Goal: Transaction & Acquisition: Download file/media

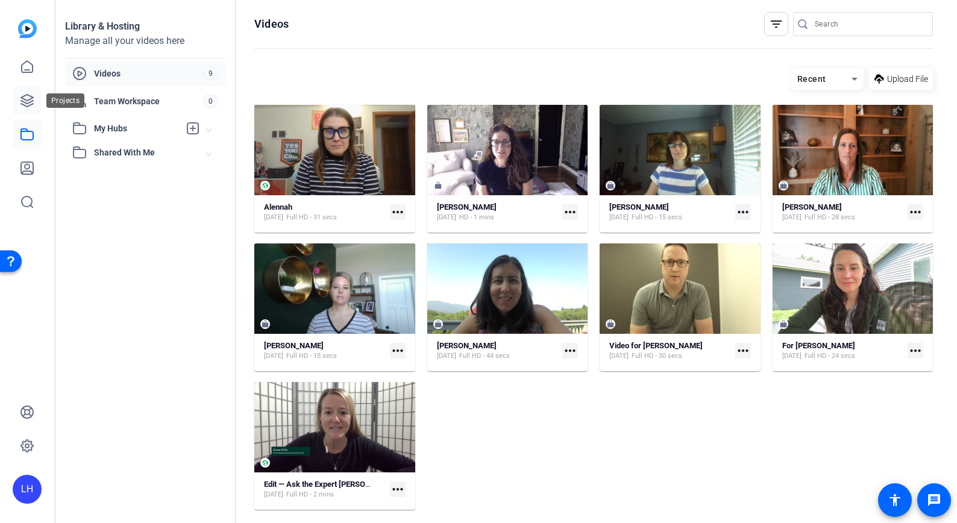
click at [28, 98] on icon at bounding box center [27, 100] width 14 height 14
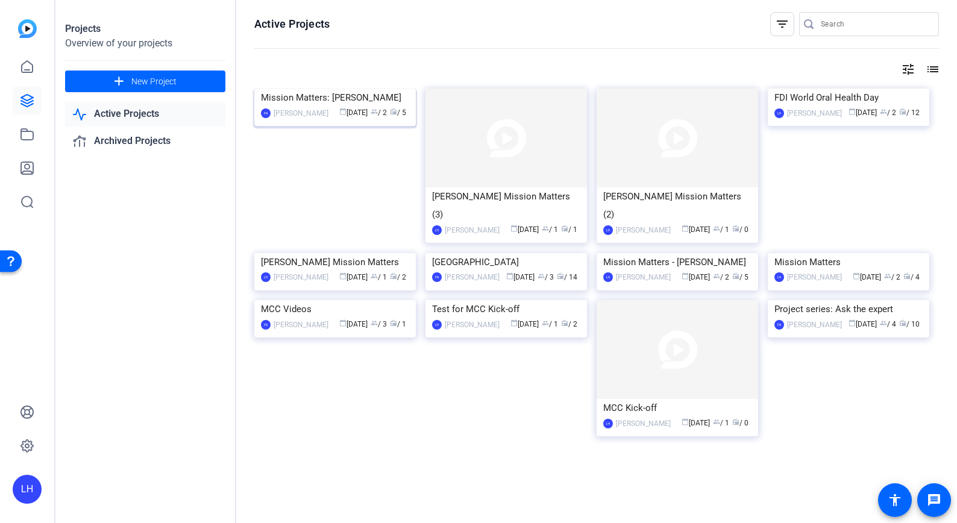
click at [360, 89] on img at bounding box center [335, 89] width 162 height 0
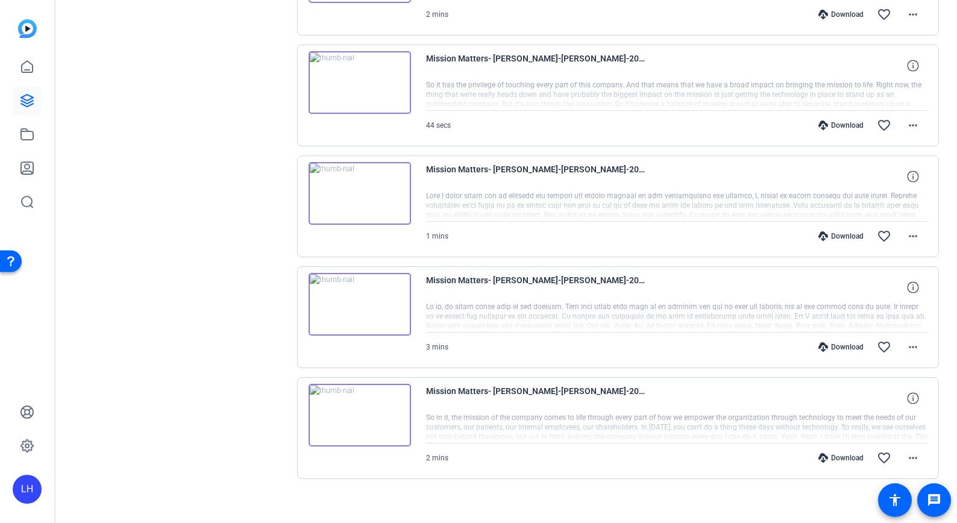
scroll to position [341, 0]
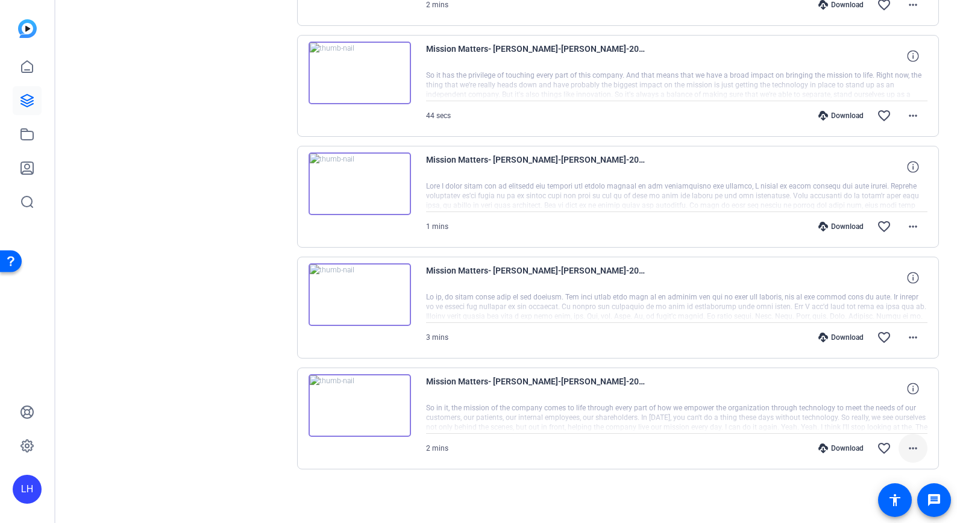
click at [909, 449] on mat-icon "more_horiz" at bounding box center [913, 448] width 14 height 14
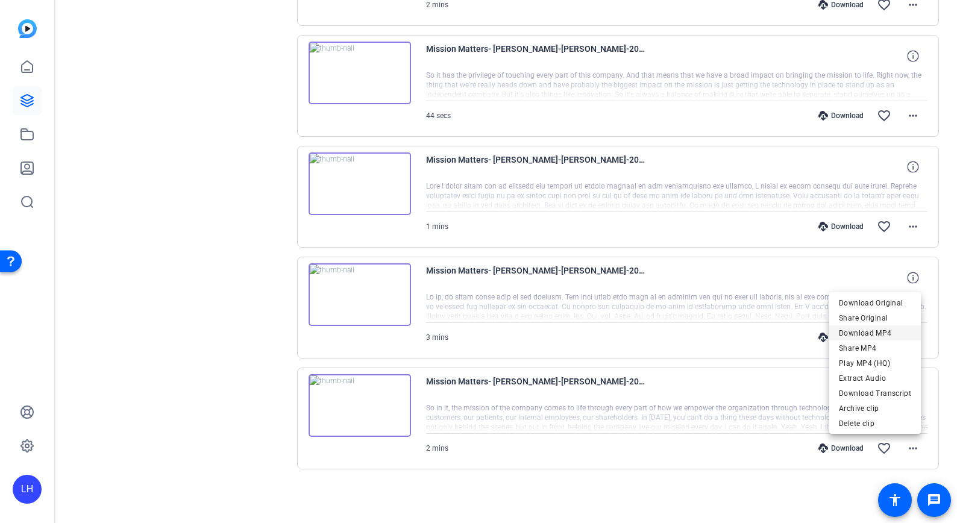
click at [878, 331] on span "Download MP4" at bounding box center [875, 333] width 72 height 14
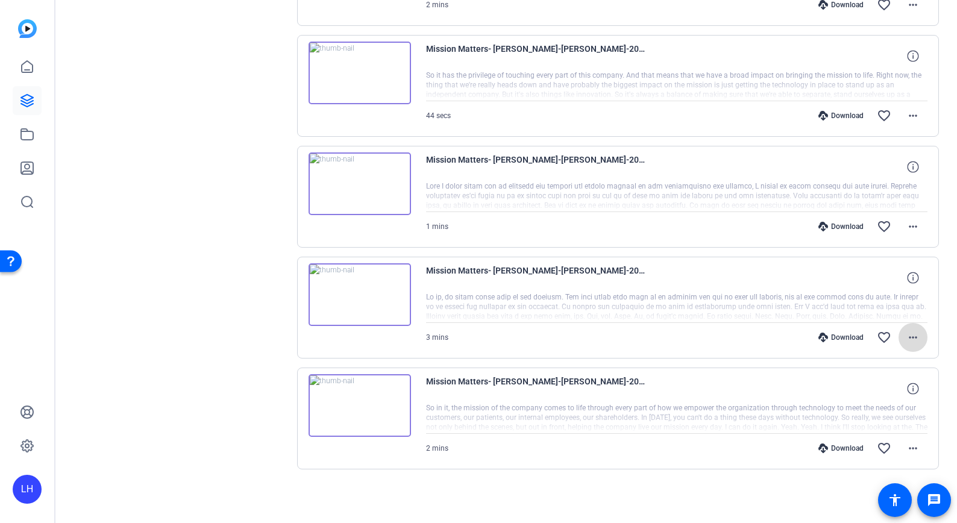
click at [913, 337] on mat-icon "more_horiz" at bounding box center [913, 337] width 14 height 14
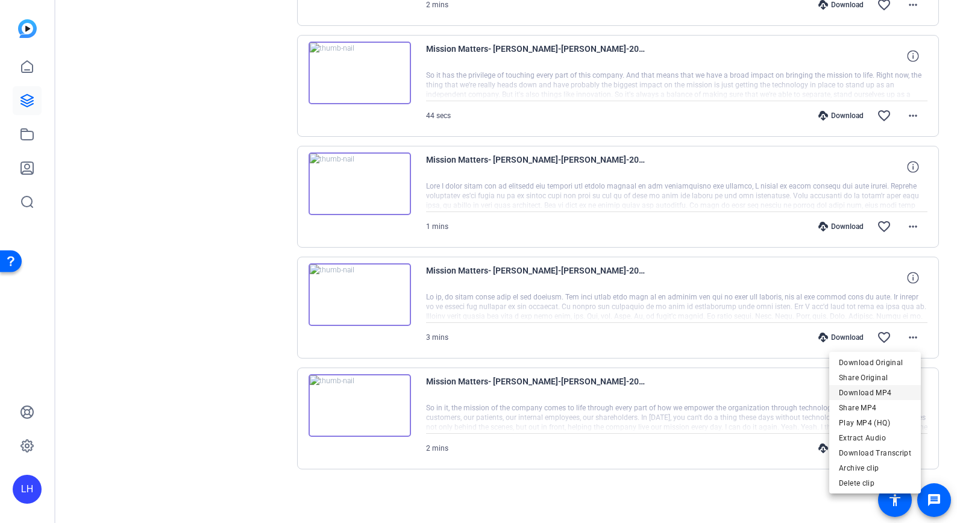
click at [882, 392] on span "Download MP4" at bounding box center [875, 393] width 72 height 14
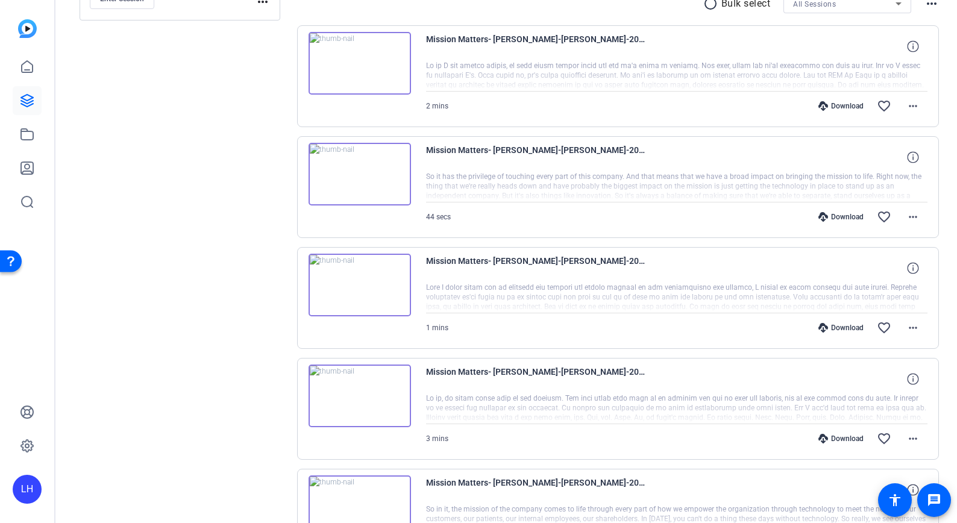
scroll to position [235, 0]
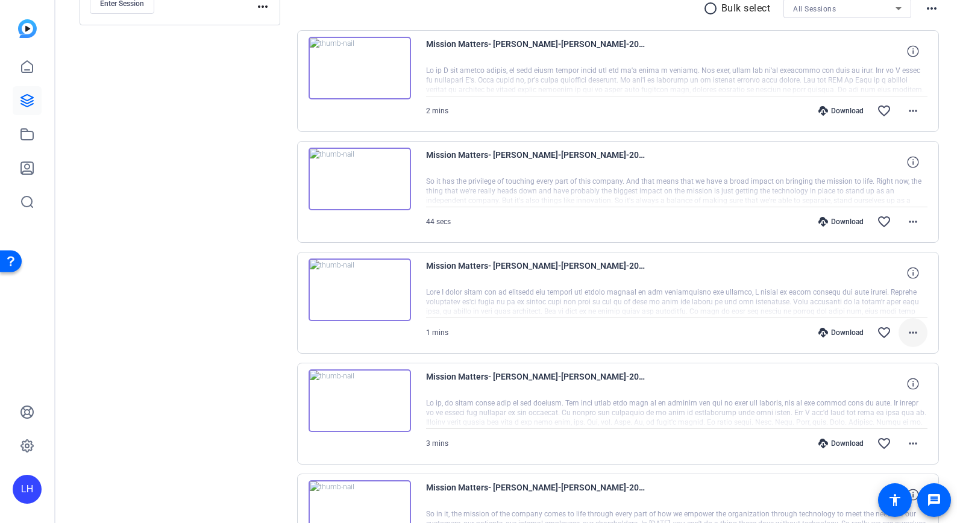
click at [906, 328] on mat-icon "more_horiz" at bounding box center [913, 333] width 14 height 14
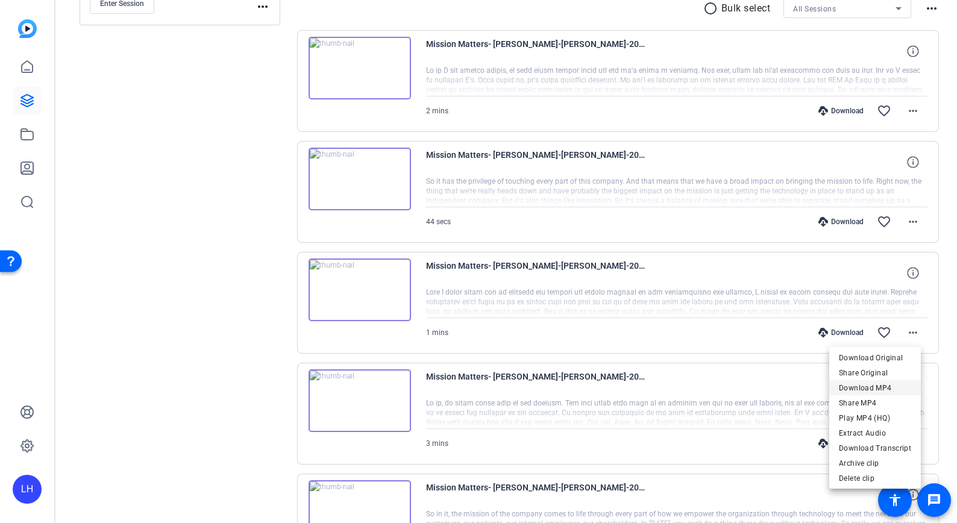
click at [886, 386] on span "Download MP4" at bounding box center [875, 388] width 72 height 14
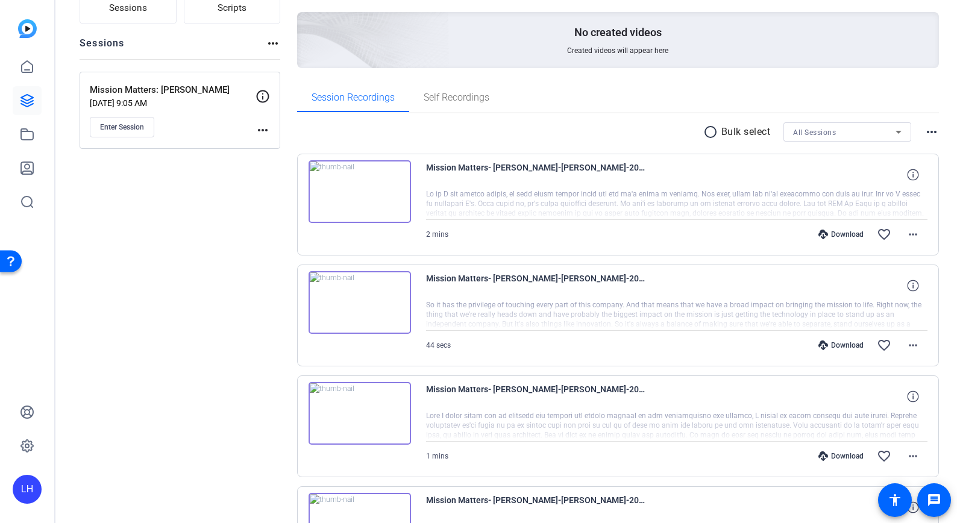
scroll to position [103, 0]
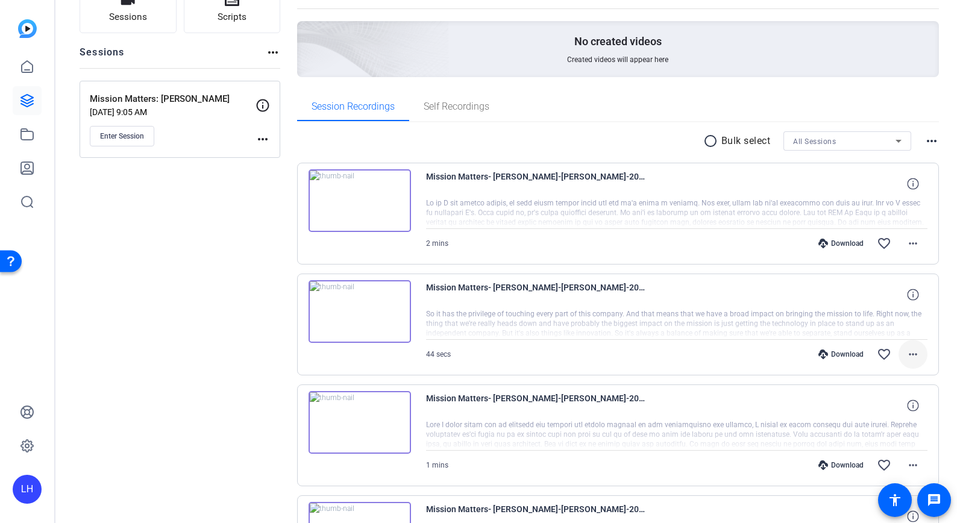
click at [906, 356] on mat-icon "more_horiz" at bounding box center [913, 354] width 14 height 14
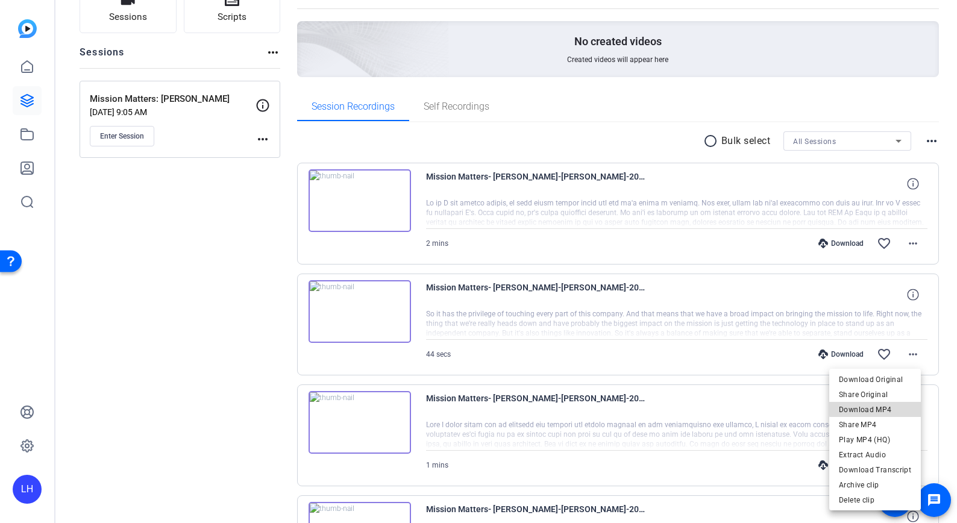
click at [878, 408] on span "Download MP4" at bounding box center [875, 410] width 72 height 14
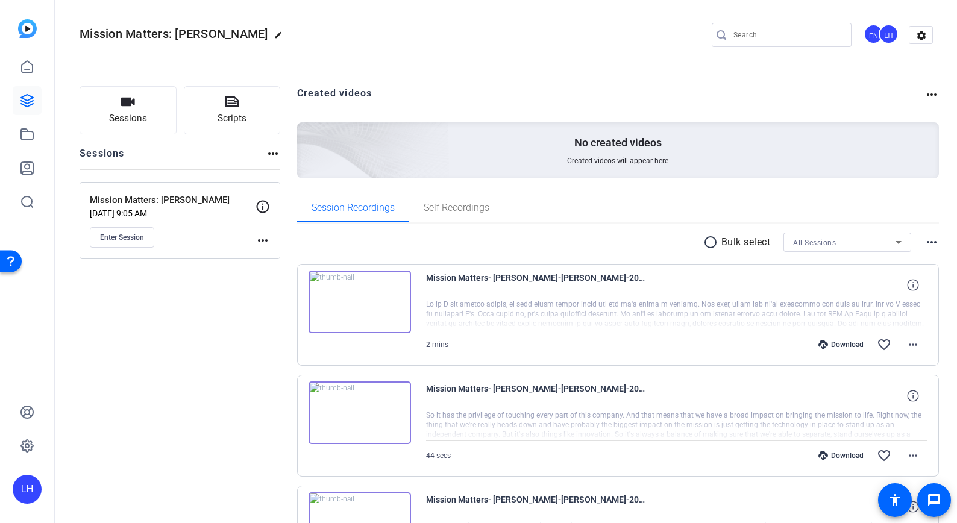
scroll to position [0, 0]
click at [907, 342] on mat-icon "more_horiz" at bounding box center [913, 346] width 14 height 14
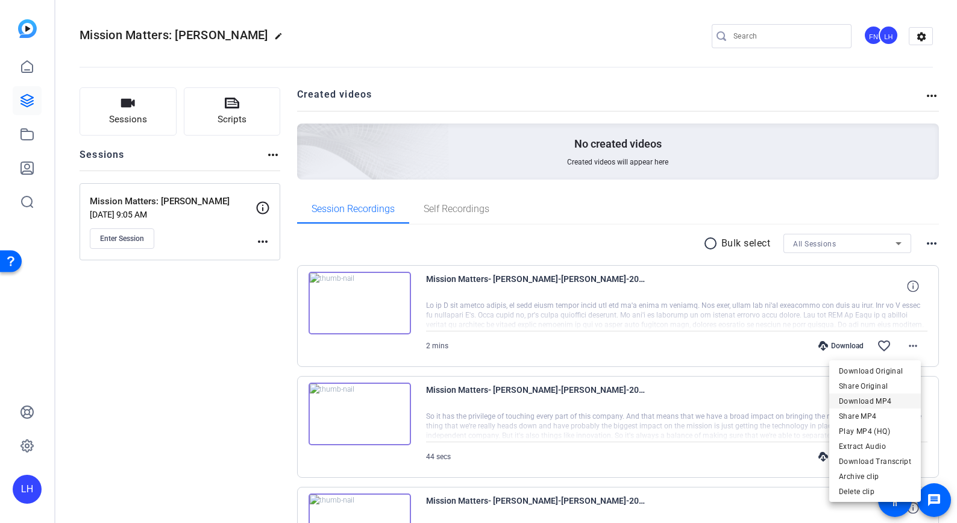
click at [892, 400] on span "Download MP4" at bounding box center [875, 401] width 72 height 14
